Goal: Task Accomplishment & Management: Use online tool/utility

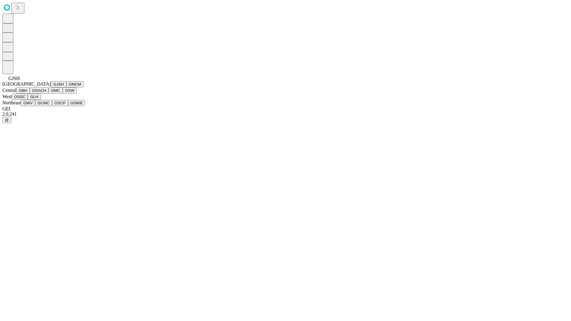
click at [51, 87] on button "GJSH" at bounding box center [58, 84] width 15 height 6
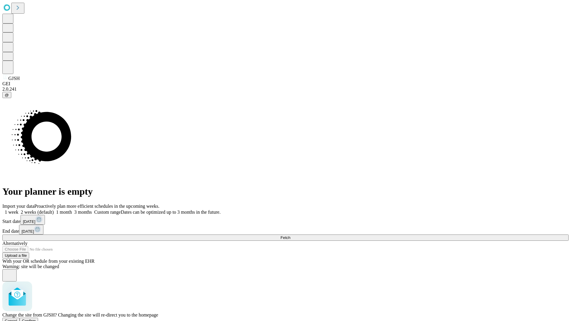
click at [36, 319] on span "Confirm" at bounding box center [29, 321] width 14 height 4
click at [72, 210] on label "1 month" at bounding box center [63, 212] width 18 height 5
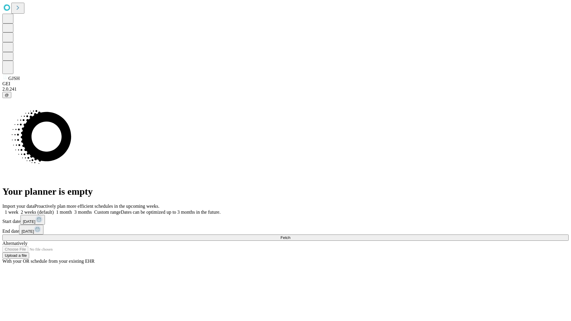
click at [290, 236] on span "Fetch" at bounding box center [286, 238] width 10 height 4
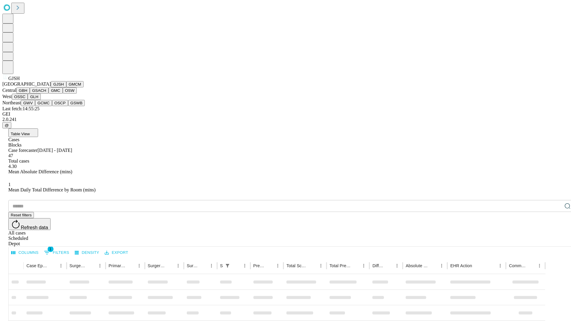
click at [66, 87] on button "GMCM" at bounding box center [74, 84] width 17 height 6
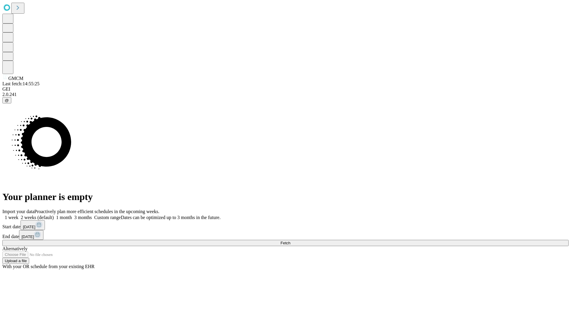
click at [72, 215] on label "1 month" at bounding box center [63, 217] width 18 height 5
click at [290, 241] on span "Fetch" at bounding box center [286, 243] width 10 height 4
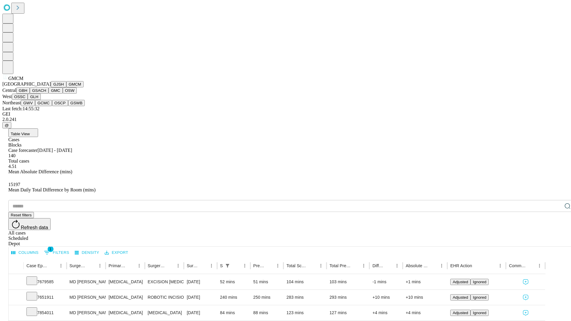
click at [30, 94] on button "GBH" at bounding box center [22, 90] width 13 height 6
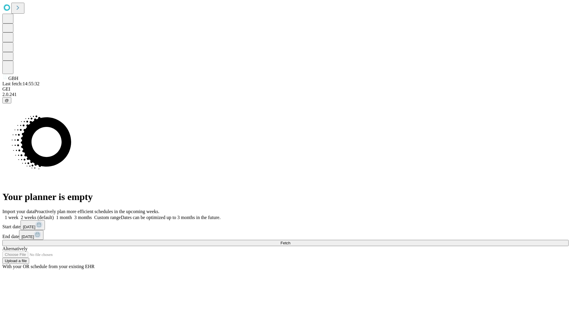
click at [72, 215] on label "1 month" at bounding box center [63, 217] width 18 height 5
click at [290, 241] on span "Fetch" at bounding box center [286, 243] width 10 height 4
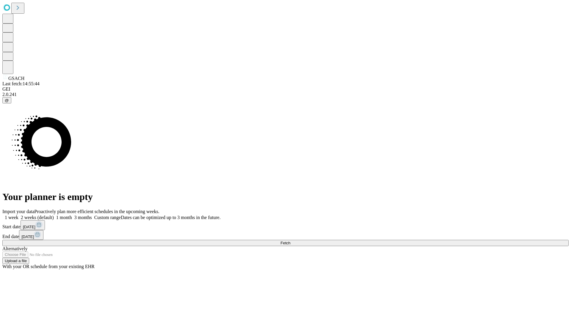
click at [72, 215] on label "1 month" at bounding box center [63, 217] width 18 height 5
click at [290, 241] on span "Fetch" at bounding box center [286, 243] width 10 height 4
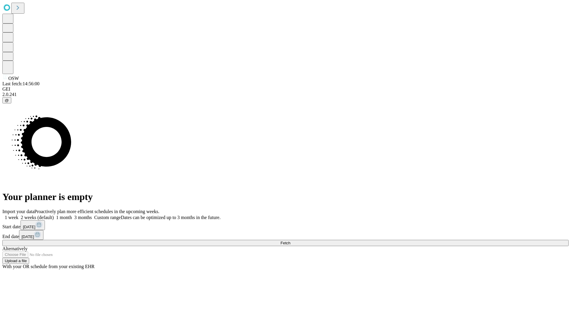
click at [72, 215] on label "1 month" at bounding box center [63, 217] width 18 height 5
click at [290, 241] on span "Fetch" at bounding box center [286, 243] width 10 height 4
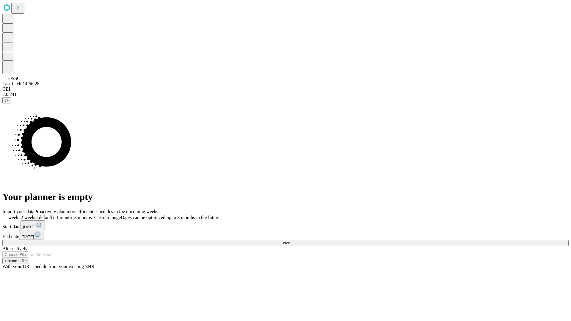
click at [72, 215] on label "1 month" at bounding box center [63, 217] width 18 height 5
click at [290, 241] on span "Fetch" at bounding box center [286, 243] width 10 height 4
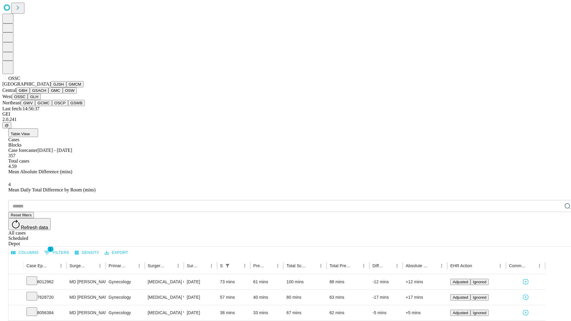
click at [40, 100] on button "GLH" at bounding box center [34, 97] width 13 height 6
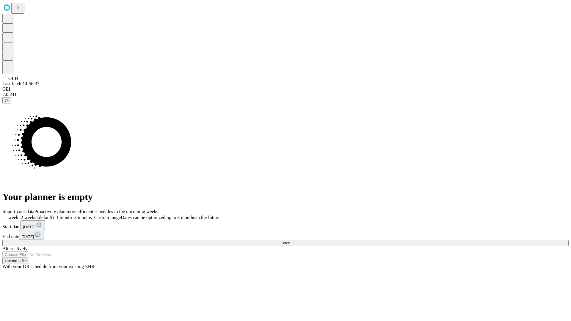
click at [72, 215] on label "1 month" at bounding box center [63, 217] width 18 height 5
click at [290, 241] on span "Fetch" at bounding box center [286, 243] width 10 height 4
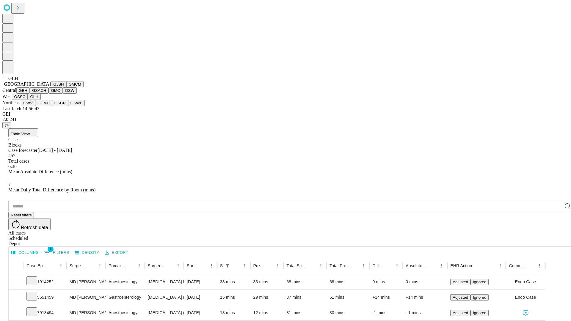
click at [35, 106] on button "GWV" at bounding box center [28, 103] width 14 height 6
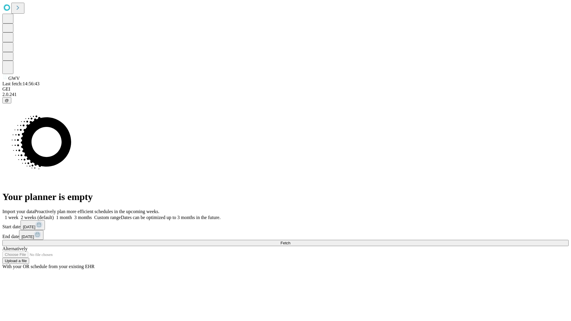
click at [72, 215] on label "1 month" at bounding box center [63, 217] width 18 height 5
click at [290, 241] on span "Fetch" at bounding box center [286, 243] width 10 height 4
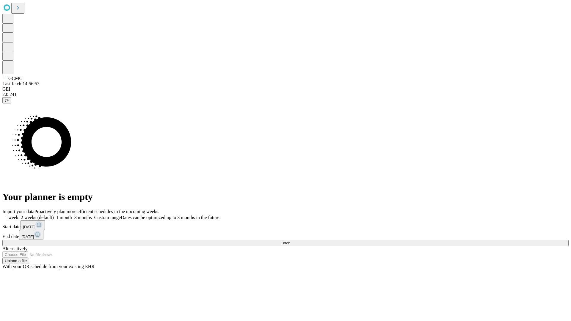
click at [72, 215] on label "1 month" at bounding box center [63, 217] width 18 height 5
click at [290, 241] on span "Fetch" at bounding box center [286, 243] width 10 height 4
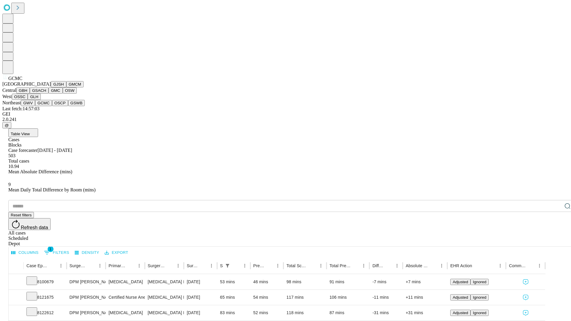
click at [52, 106] on button "OSCP" at bounding box center [60, 103] width 16 height 6
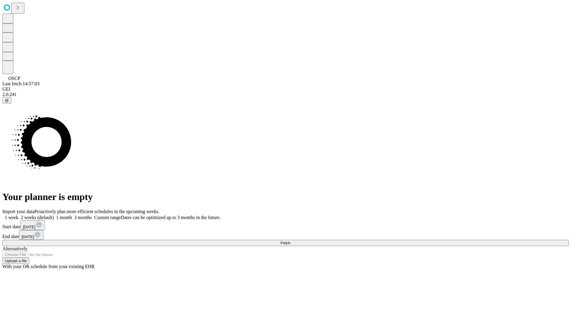
click at [72, 215] on label "1 month" at bounding box center [63, 217] width 18 height 5
click at [290, 241] on span "Fetch" at bounding box center [286, 243] width 10 height 4
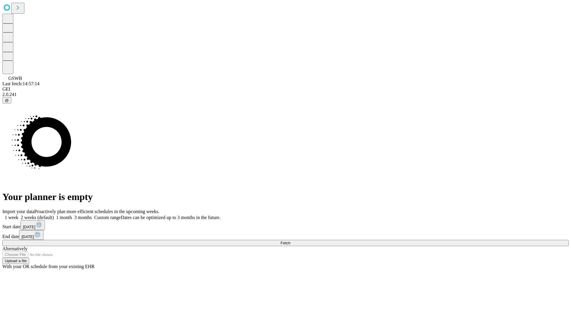
click at [72, 215] on label "1 month" at bounding box center [63, 217] width 18 height 5
click at [290, 241] on span "Fetch" at bounding box center [286, 243] width 10 height 4
